Goal: Complete application form: Complete application form

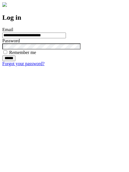
type input "**********"
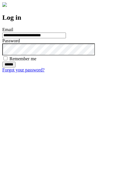
click at [15, 68] on input "******" at bounding box center [8, 65] width 13 height 6
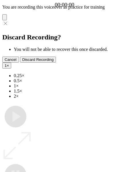
type input "**********"
